Goal: Information Seeking & Learning: Find specific fact

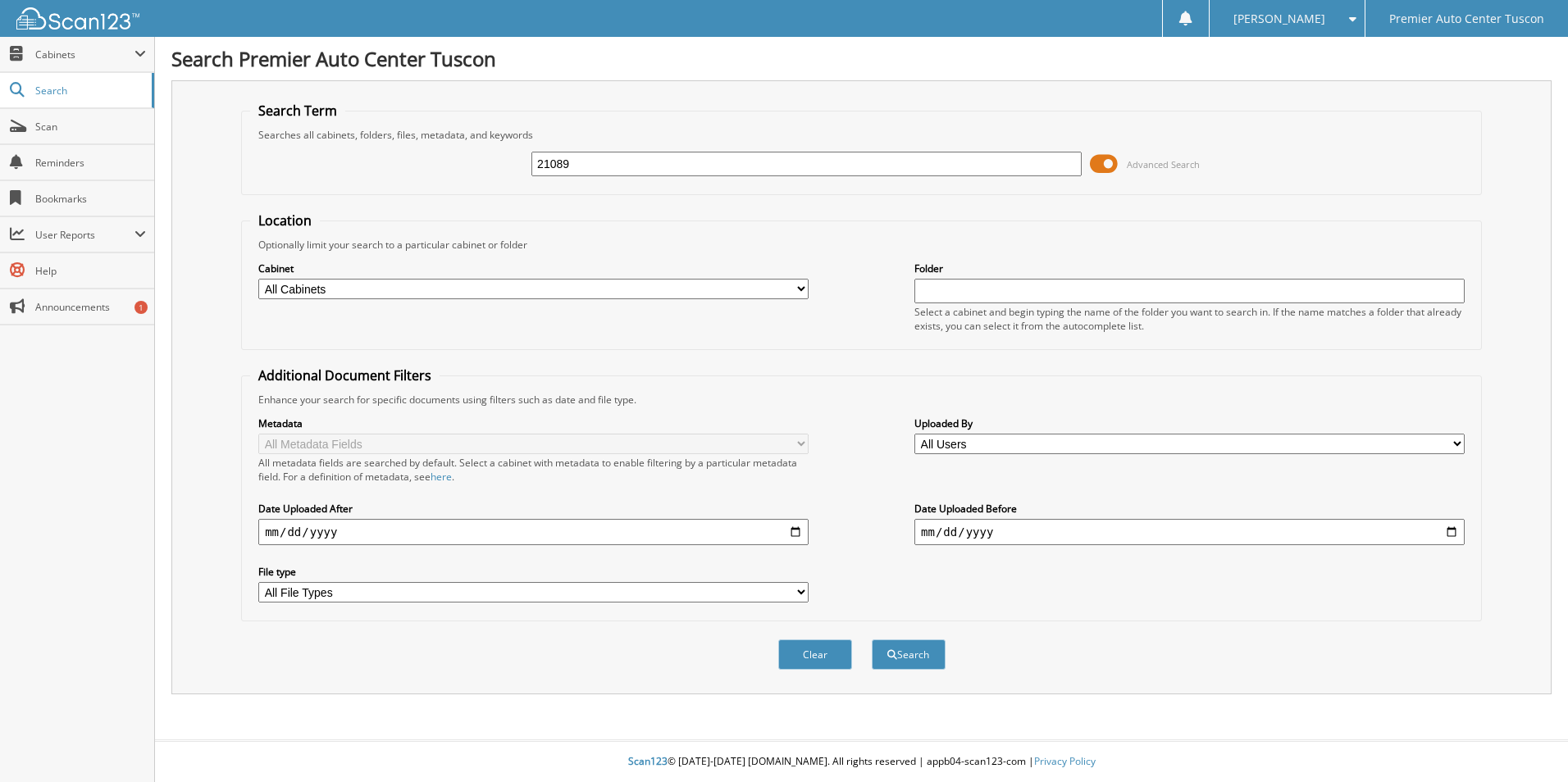
type input "21089"
click at [872, 640] on button "Search" at bounding box center [909, 655] width 74 height 30
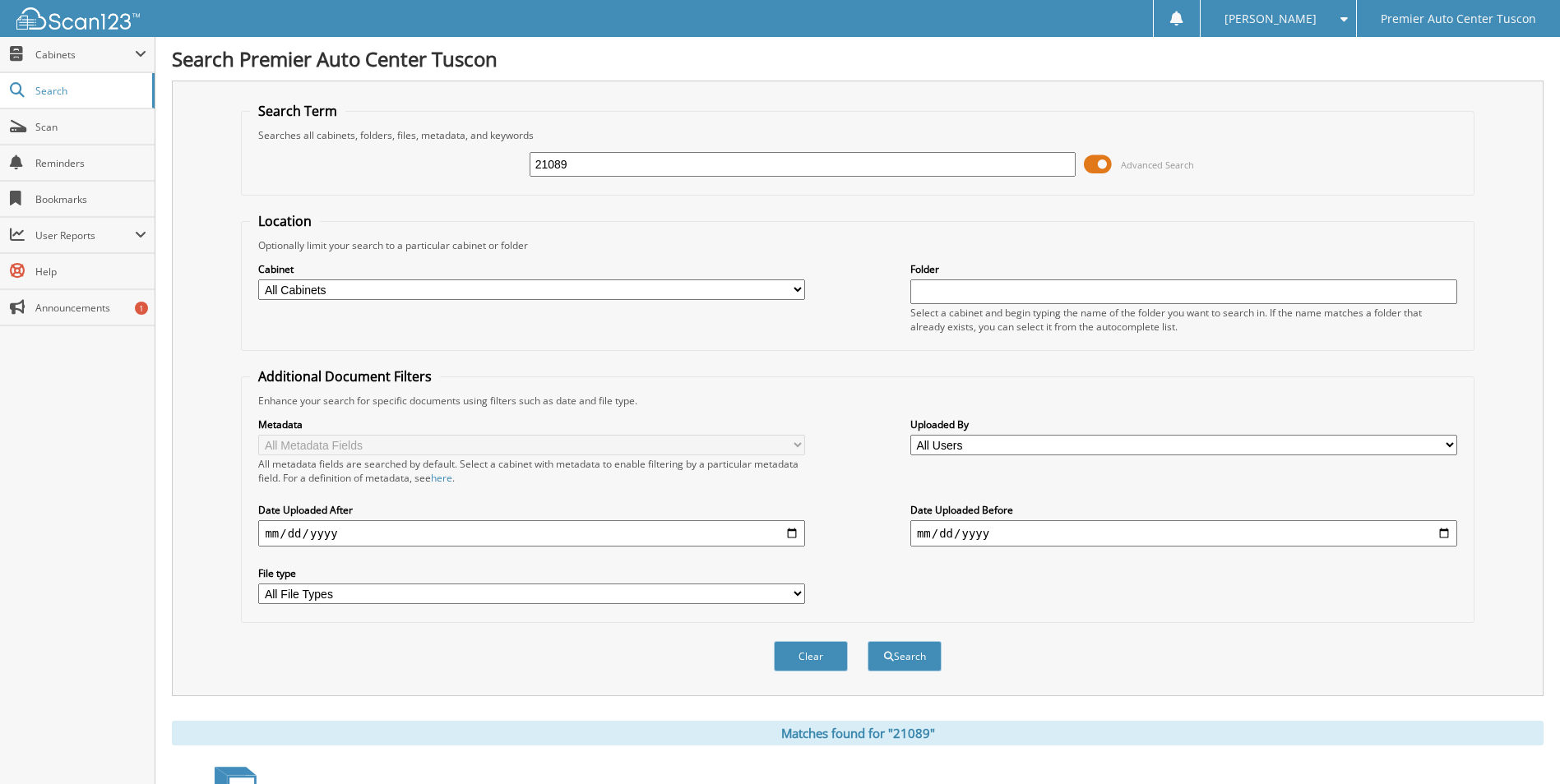
drag, startPoint x: 576, startPoint y: 171, endPoint x: 501, endPoint y: 155, distance: 76.7
click at [501, 155] on div "21089 Advanced Search" at bounding box center [858, 164] width 1214 height 45
type input "[PERSON_NAME]"
click at [868, 641] on button "Search" at bounding box center [905, 657] width 74 height 30
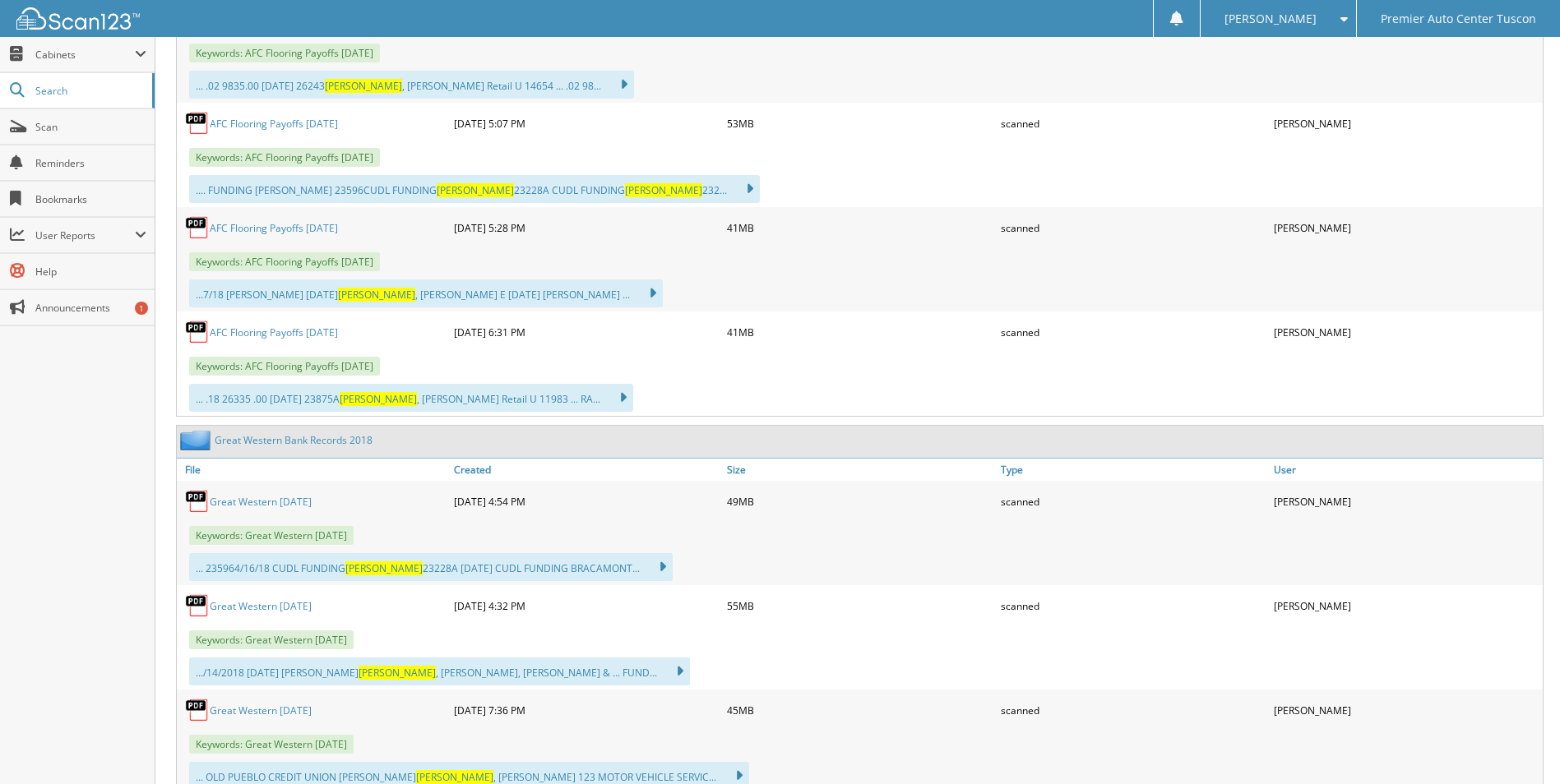
scroll to position [1891, 0]
